Goal: Browse casually: Explore the website without a specific task or goal

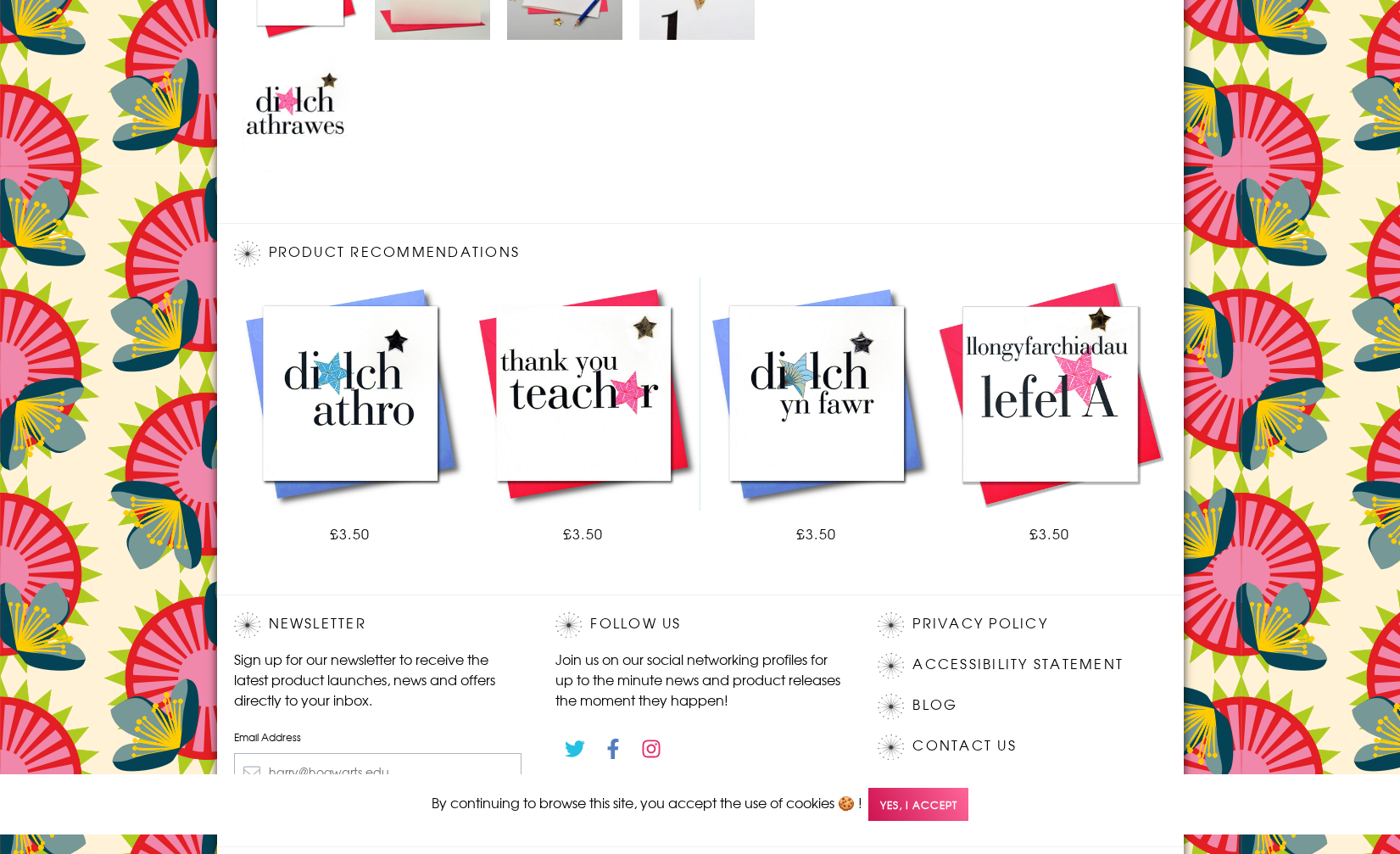
scroll to position [1028, 0]
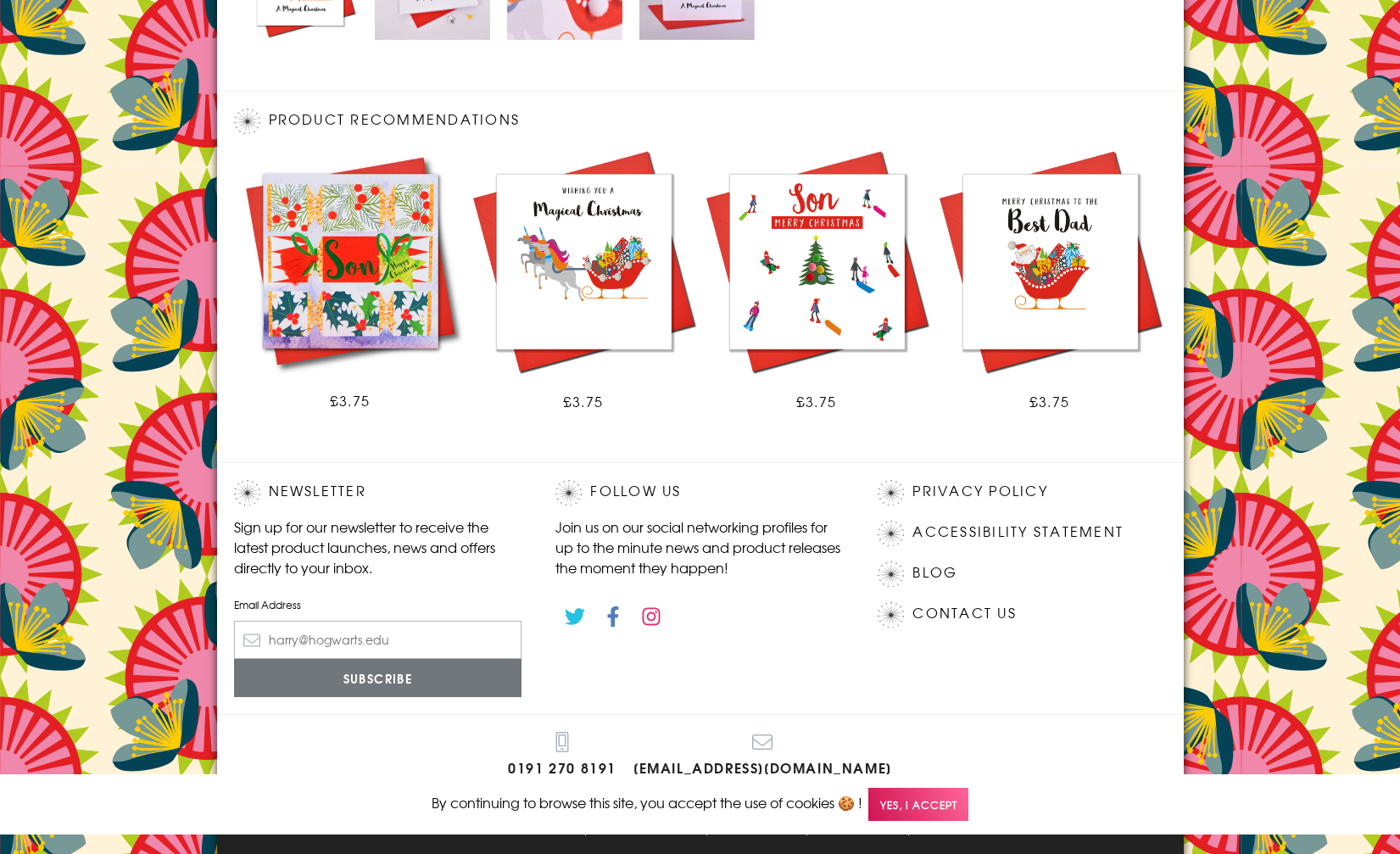
scroll to position [896, 0]
